Goal: Information Seeking & Learning: Learn about a topic

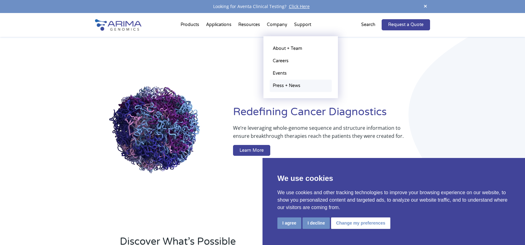
click at [279, 86] on link "Press + News" at bounding box center [300, 86] width 62 height 12
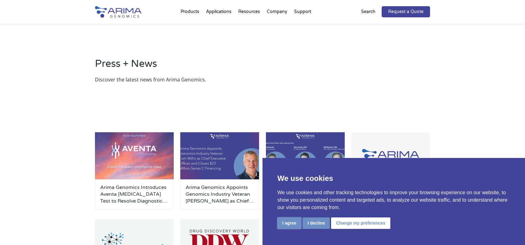
click at [290, 223] on button "I agree" at bounding box center [289, 223] width 24 height 11
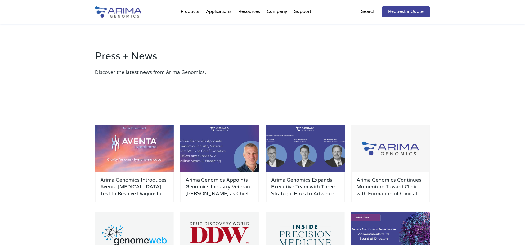
scroll to position [5, 0]
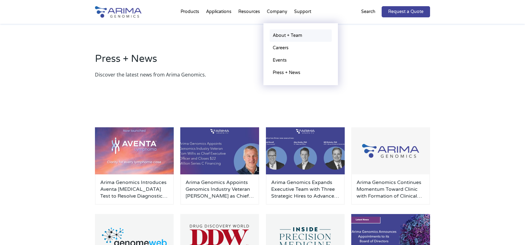
click at [278, 35] on link "About + Team" at bounding box center [300, 35] width 62 height 12
